Goal: Transaction & Acquisition: Book appointment/travel/reservation

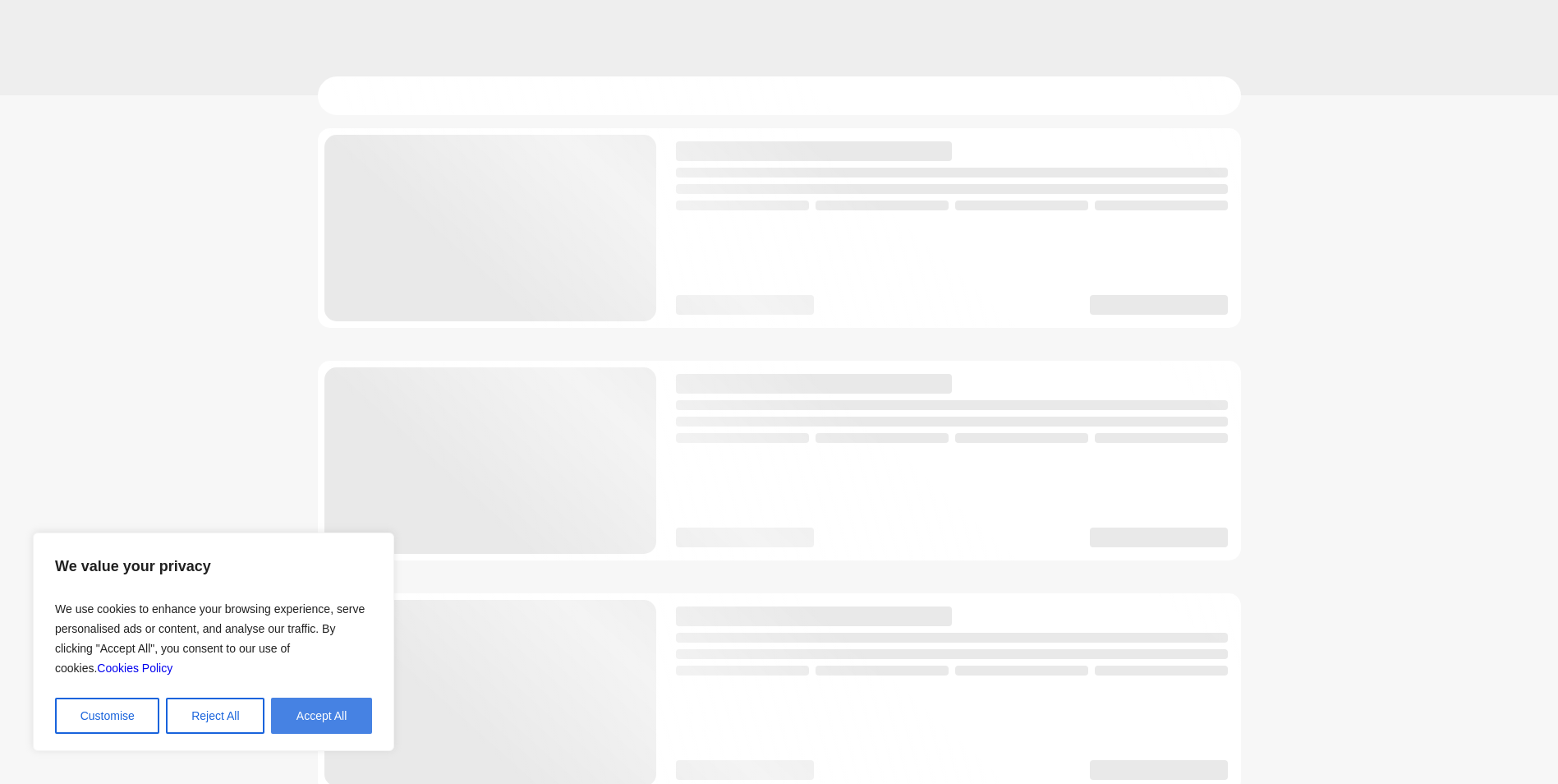
click at [308, 723] on button "Accept All" at bounding box center [321, 715] width 101 height 36
checkbox input "true"
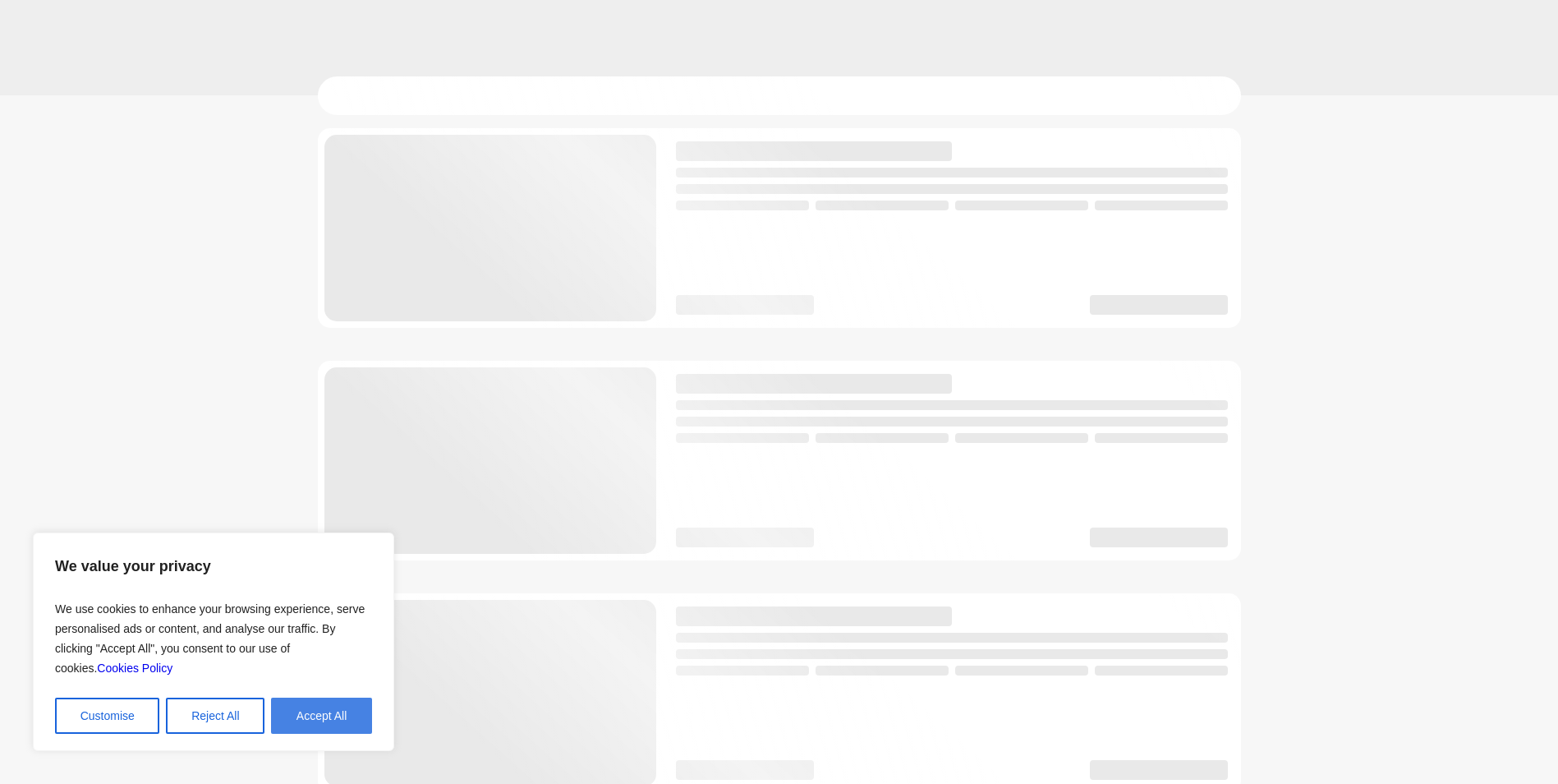
checkbox input "true"
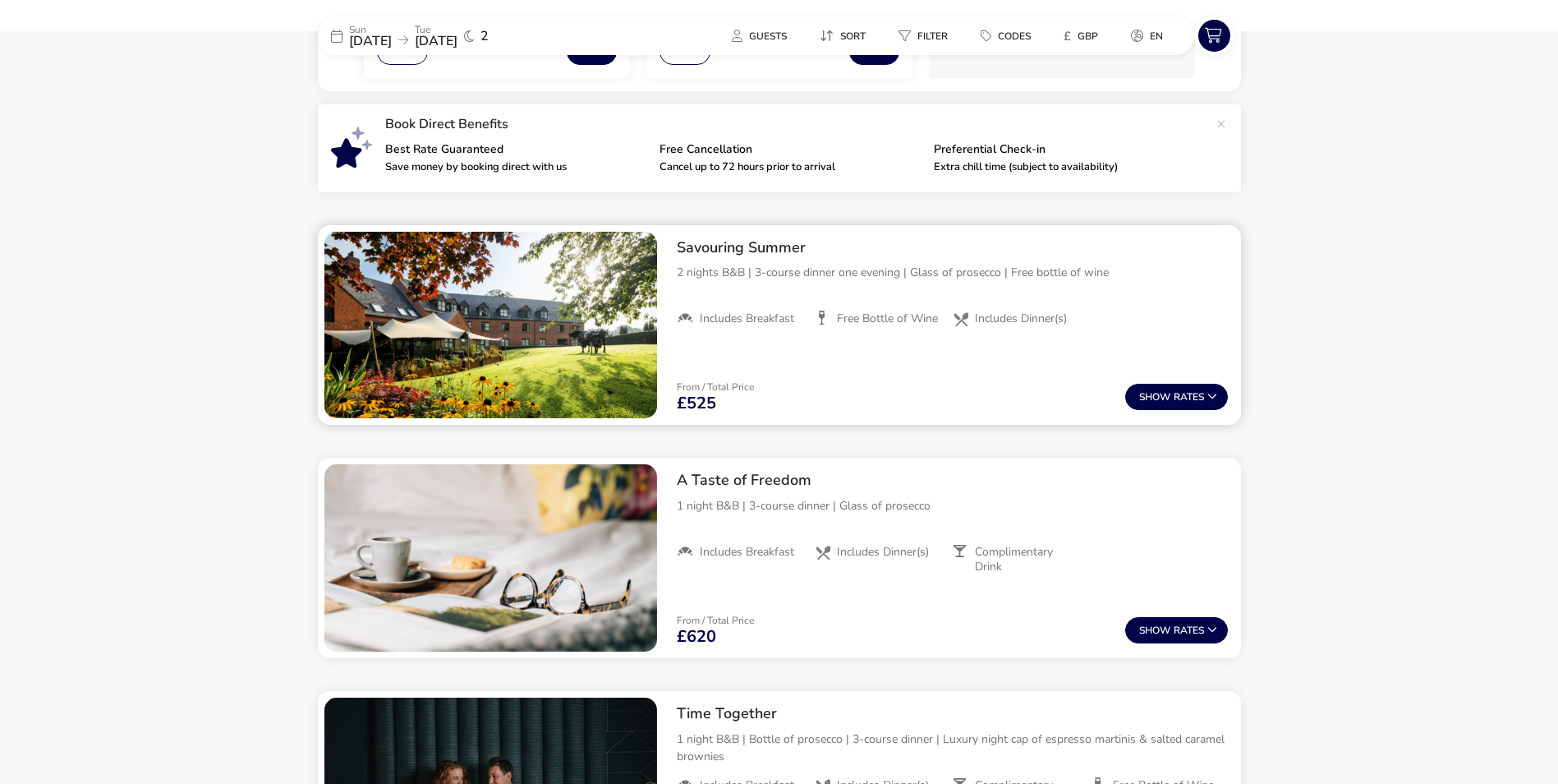
scroll to position [575, 0]
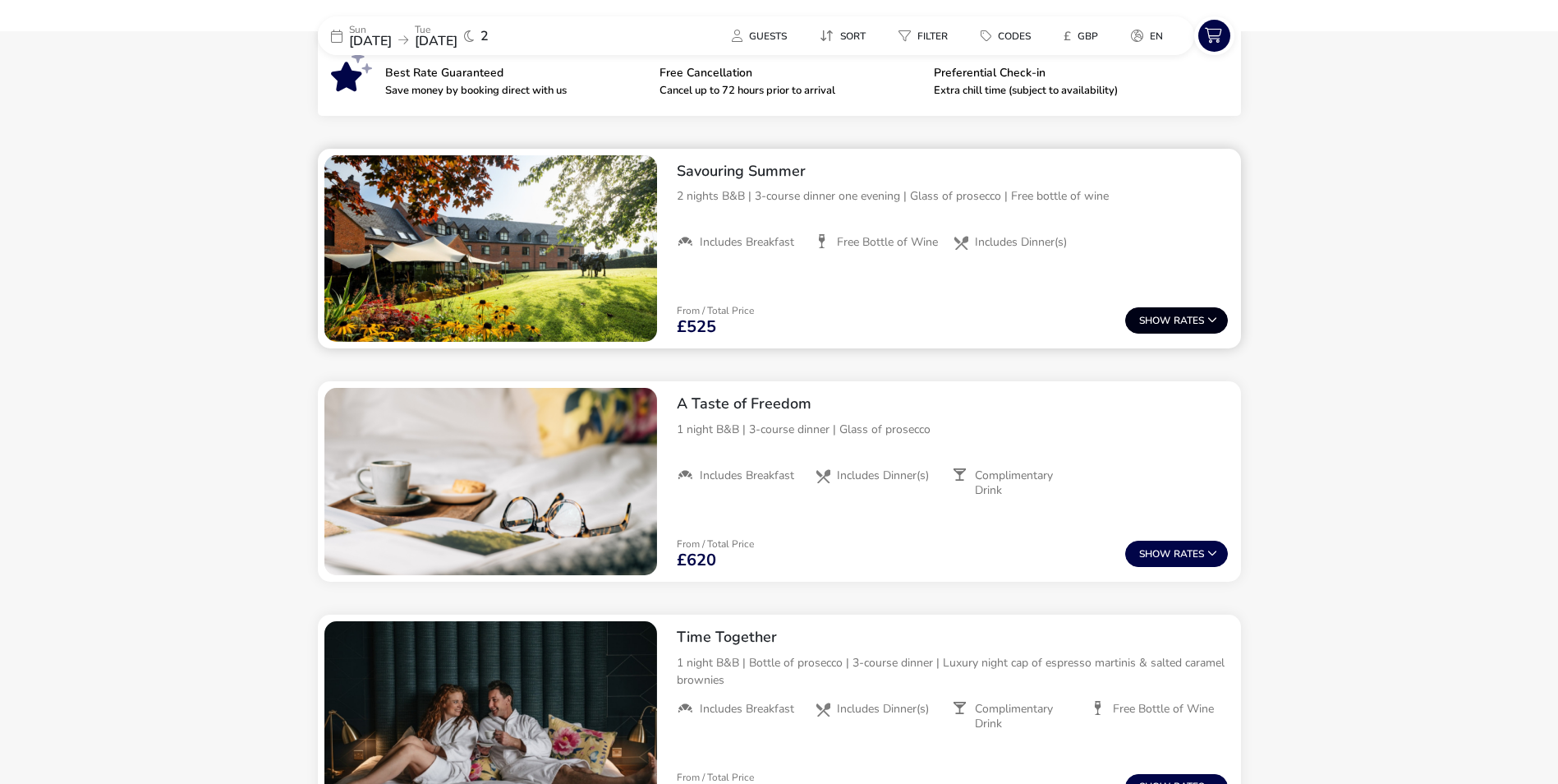
click at [1208, 328] on button "Show Rates" at bounding box center [1177, 320] width 103 height 26
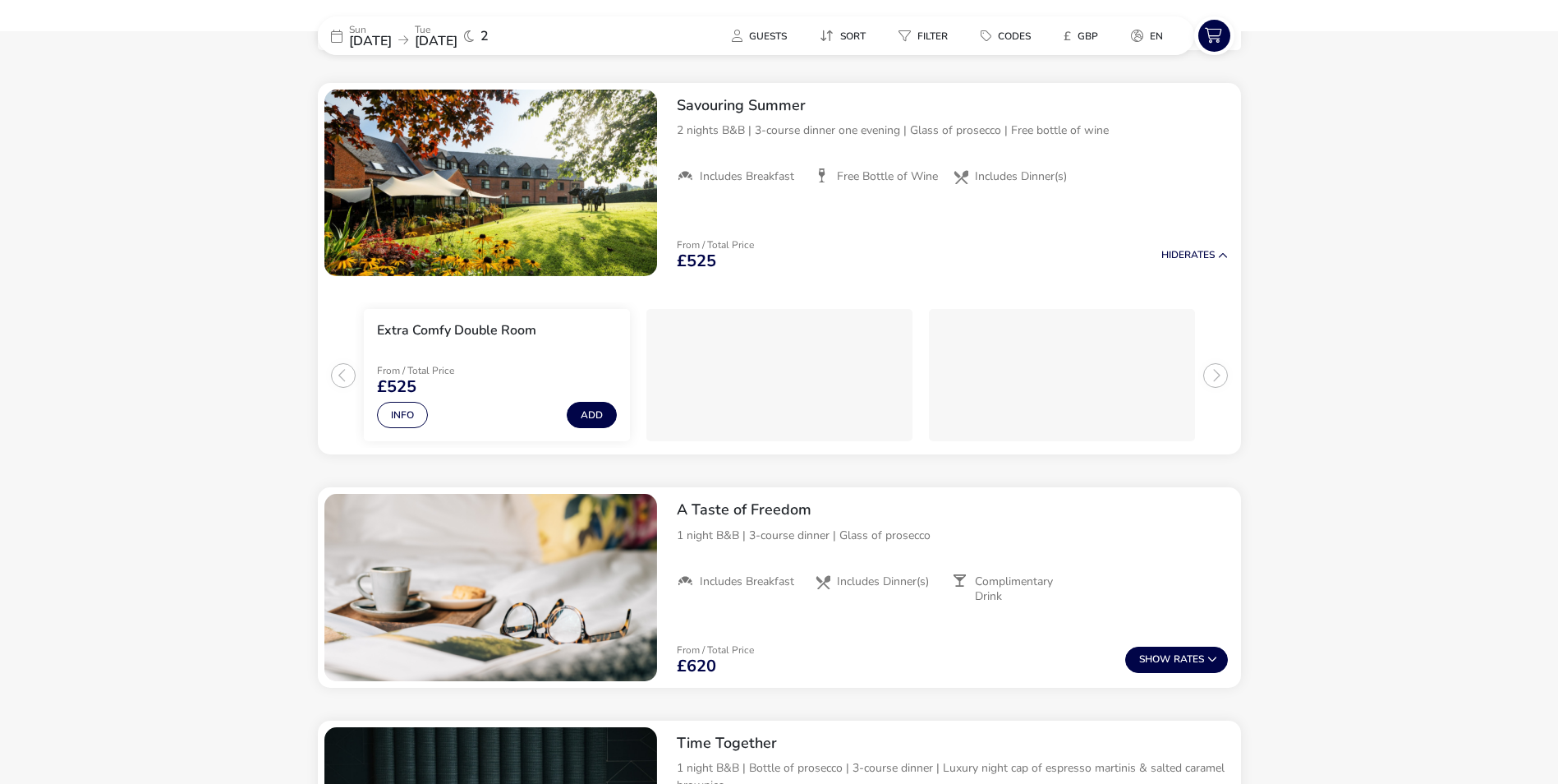
scroll to position [642, 0]
drag, startPoint x: 1207, startPoint y: 655, endPoint x: 1274, endPoint y: 576, distance: 103.6
click at [1207, 654] on icon at bounding box center [1212, 658] width 10 height 10
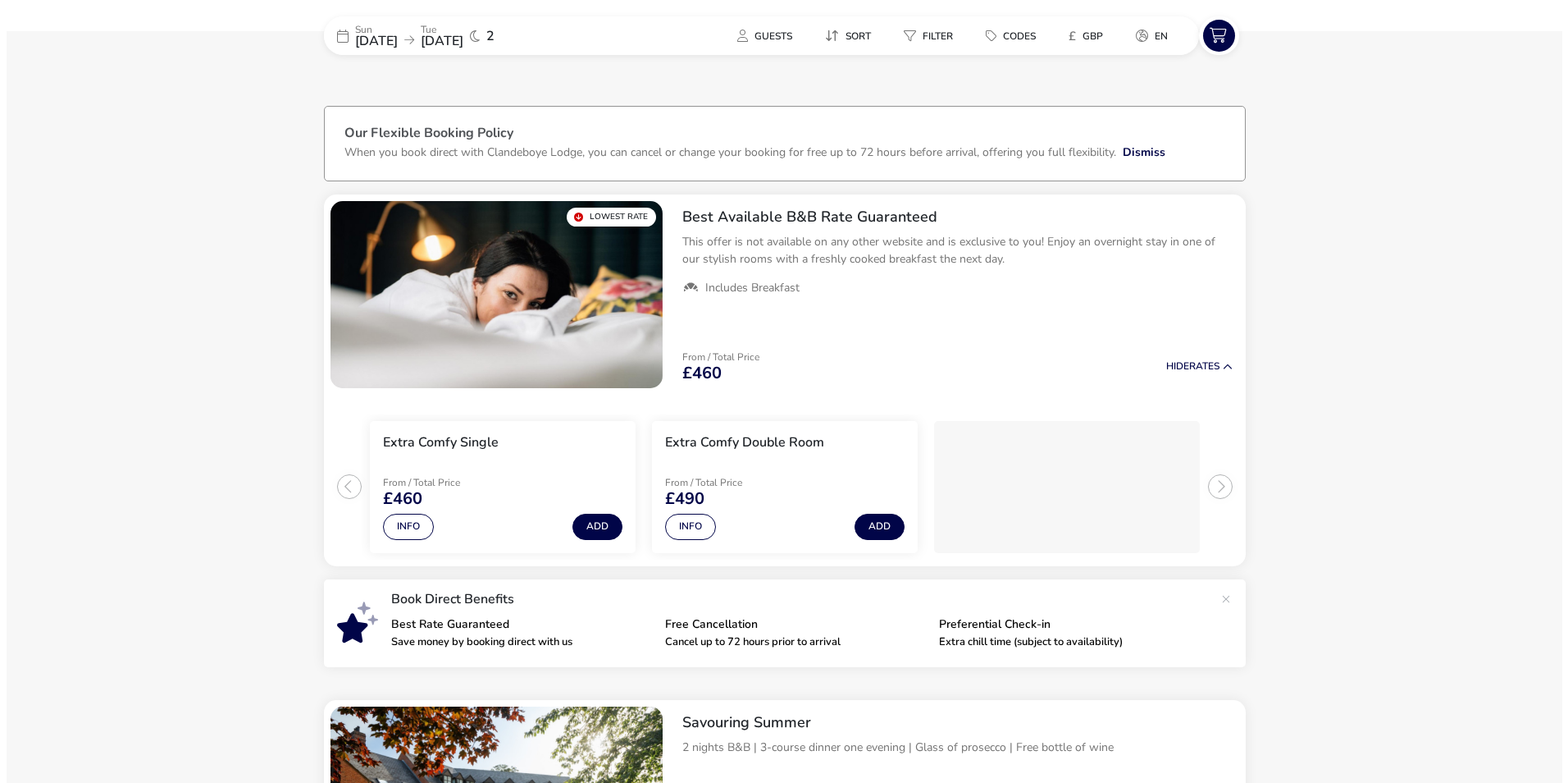
scroll to position [0, 0]
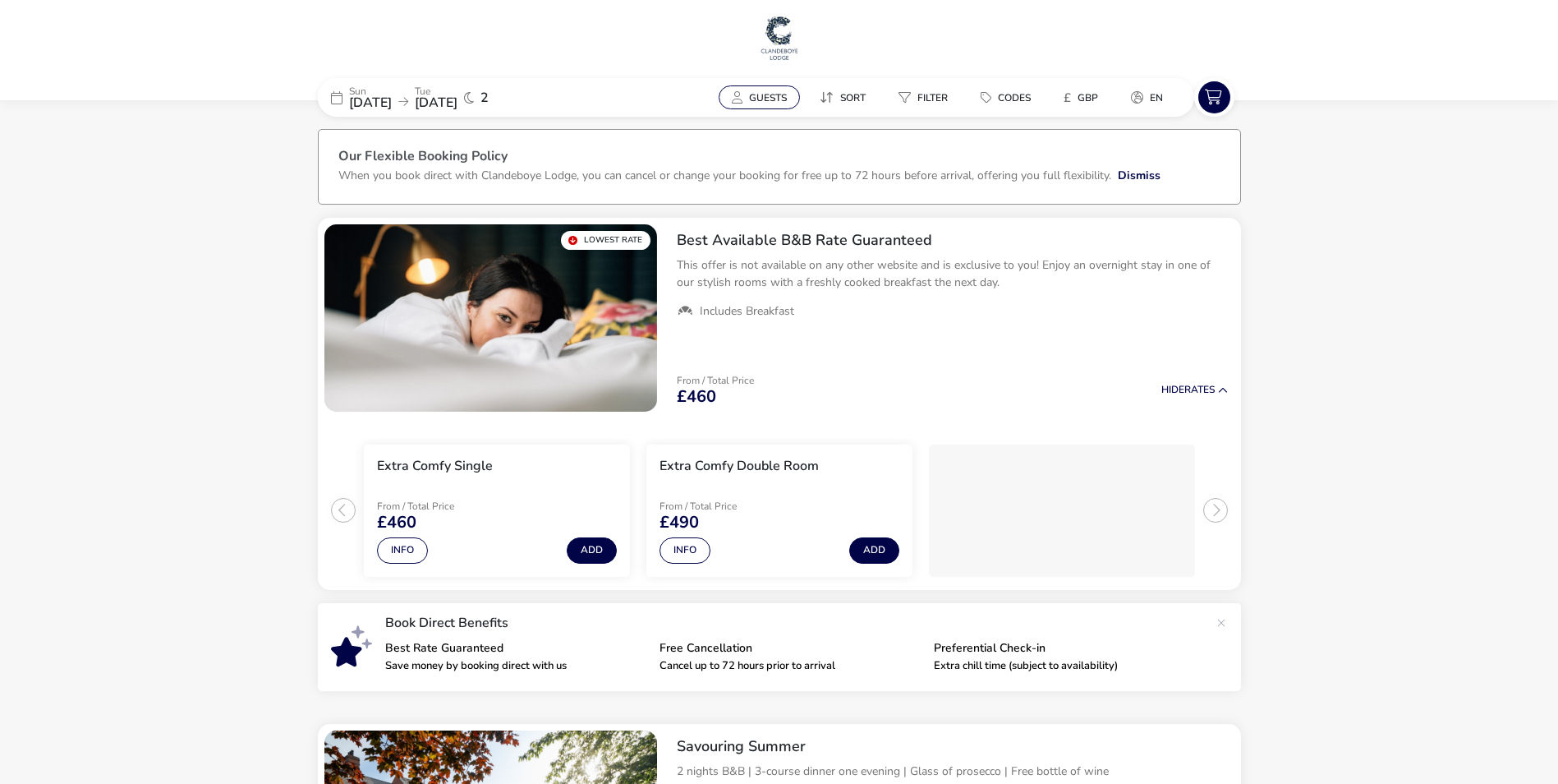
click at [748, 87] on button "Guests" at bounding box center [759, 98] width 82 height 24
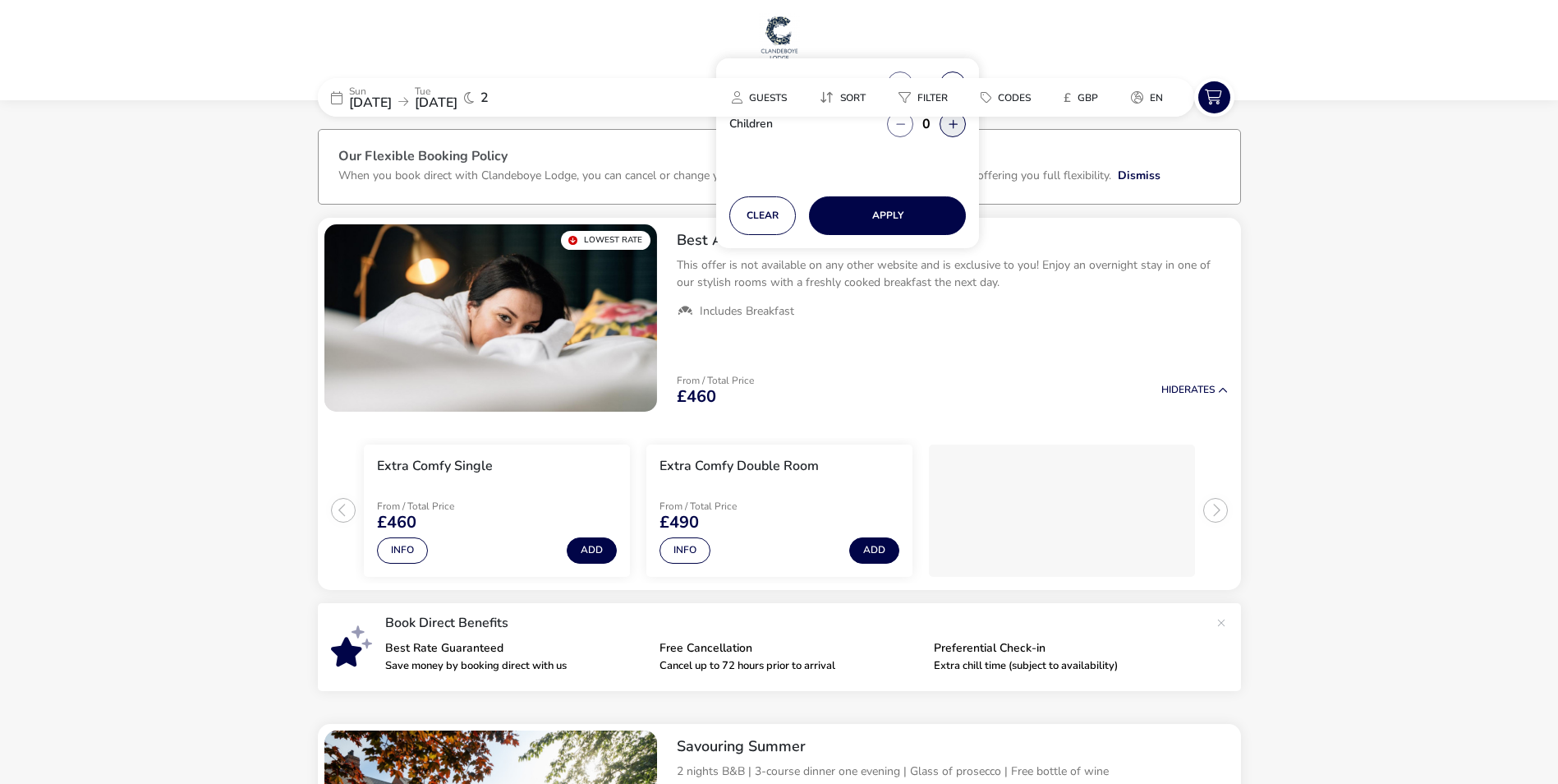
click at [957, 122] on button "button" at bounding box center [952, 124] width 26 height 26
click at [957, 122] on span "button" at bounding box center [957, 122] width 0 height 0
type input "2"
click at [898, 210] on button "Apply" at bounding box center [888, 215] width 156 height 39
